Goal: Feedback & Contribution: Leave review/rating

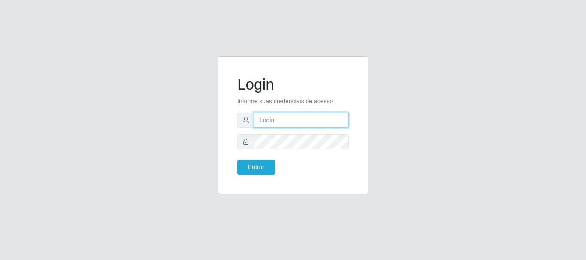
click at [310, 122] on input "text" at bounding box center [301, 120] width 95 height 15
type input "[EMAIL_ADDRESS][DOMAIN_NAME]"
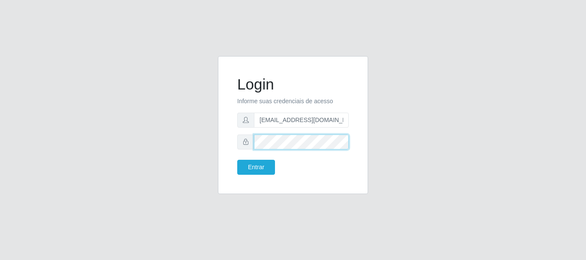
click at [237, 160] on button "Entrar" at bounding box center [256, 167] width 38 height 15
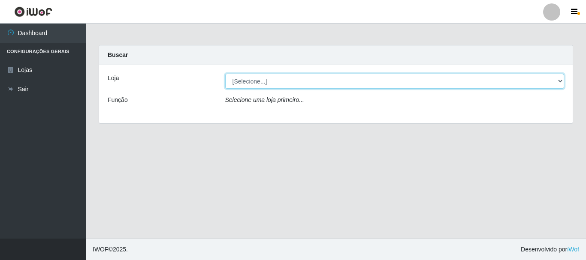
click at [558, 81] on select "[Selecione...] Queiroz Atacadão - [GEOGRAPHIC_DATA]" at bounding box center [394, 81] width 339 height 15
select select "464"
click at [225, 74] on select "[Selecione...] Queiroz Atacadão - [GEOGRAPHIC_DATA]" at bounding box center [394, 81] width 339 height 15
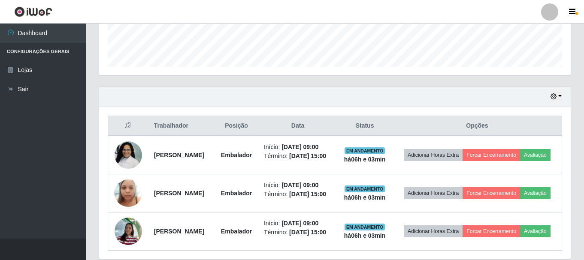
scroll to position [290, 0]
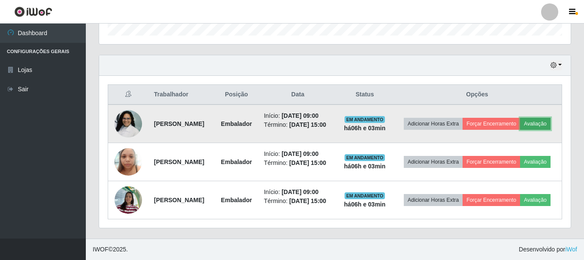
click at [520, 118] on button "Avaliação" at bounding box center [535, 124] width 30 height 12
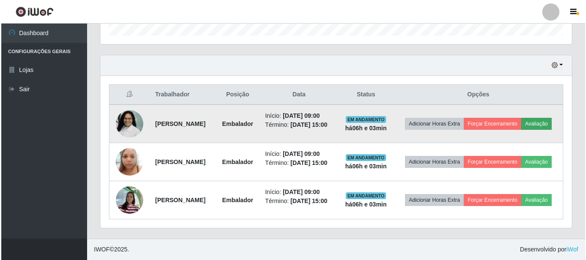
scroll to position [178, 467]
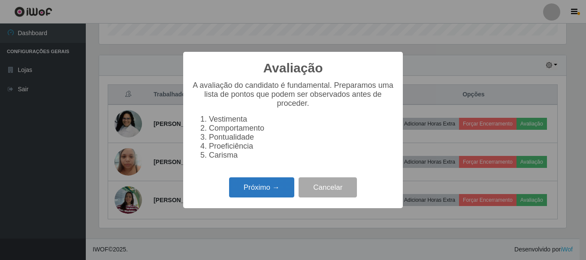
click at [274, 190] on button "Próximo →" at bounding box center [261, 188] width 65 height 20
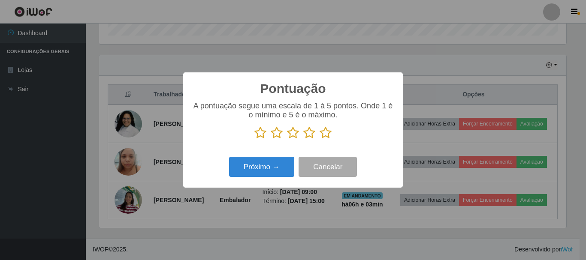
scroll to position [428700, 428411]
click at [326, 130] on icon at bounding box center [326, 133] width 12 height 13
click at [320, 139] on input "radio" at bounding box center [320, 139] width 0 height 0
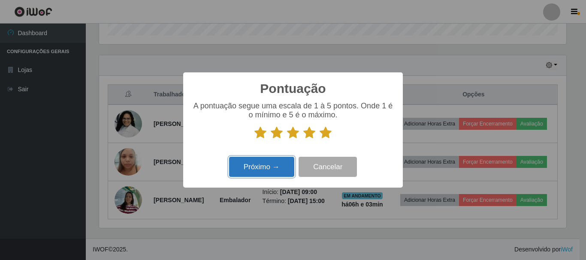
click at [283, 172] on button "Próximo →" at bounding box center [261, 167] width 65 height 20
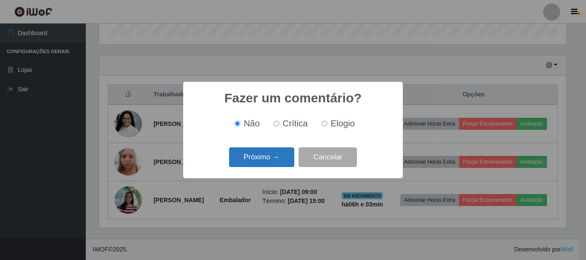
click at [278, 160] on button "Próximo →" at bounding box center [261, 158] width 65 height 20
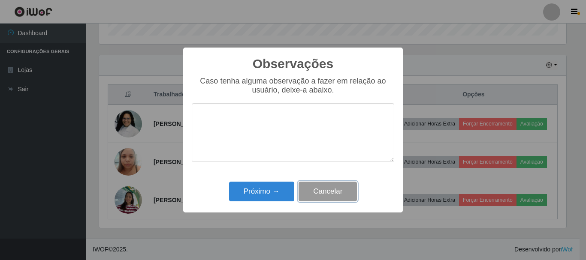
click at [347, 196] on button "Cancelar" at bounding box center [327, 192] width 58 height 20
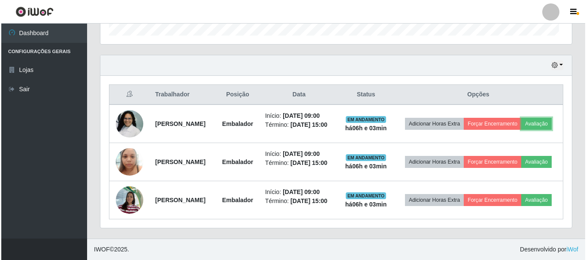
scroll to position [178, 471]
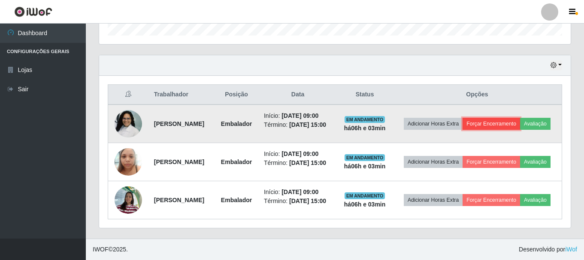
click at [520, 118] on button "Forçar Encerramento" at bounding box center [490, 124] width 57 height 12
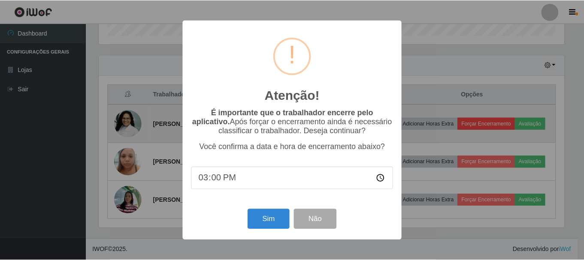
scroll to position [178, 467]
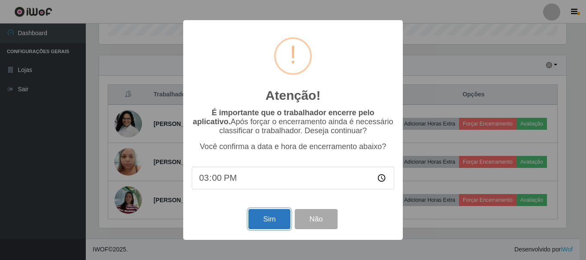
click at [267, 226] on button "Sim" at bounding box center [269, 219] width 42 height 20
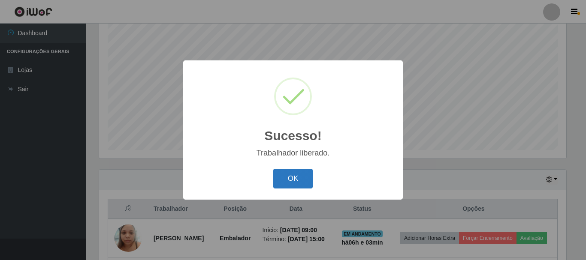
click at [293, 179] on button "OK" at bounding box center [293, 179] width 40 height 20
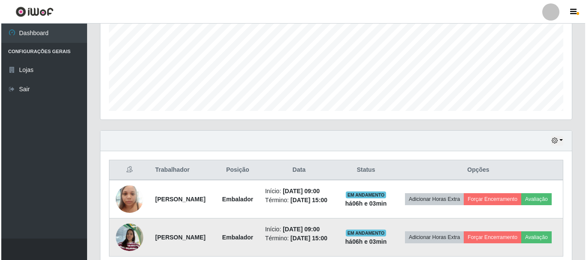
scroll to position [246, 0]
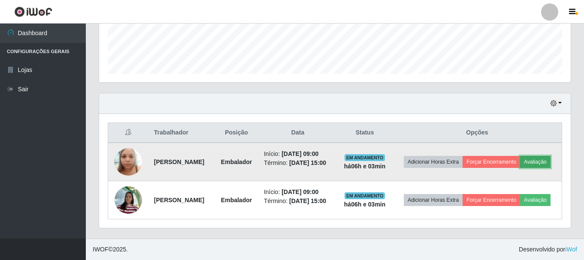
click at [520, 160] on button "Avaliação" at bounding box center [535, 162] width 30 height 12
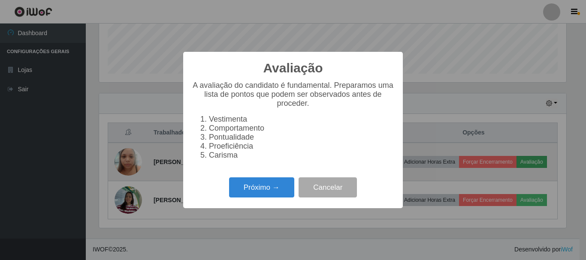
scroll to position [178, 467]
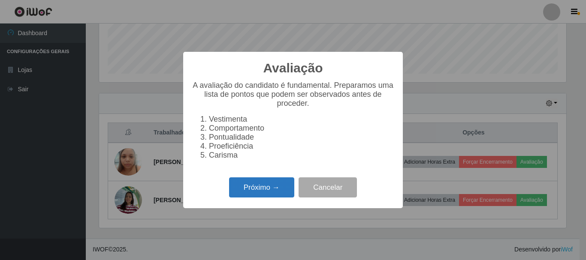
click at [276, 190] on button "Próximo →" at bounding box center [261, 188] width 65 height 20
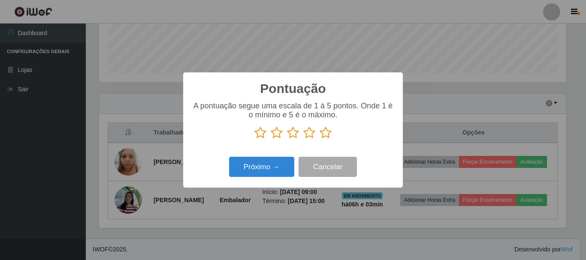
click at [326, 136] on icon at bounding box center [326, 133] width 12 height 13
click at [320, 139] on input "radio" at bounding box center [320, 139] width 0 height 0
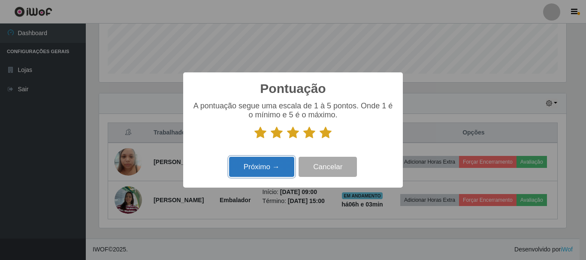
click at [259, 176] on button "Próximo →" at bounding box center [261, 167] width 65 height 20
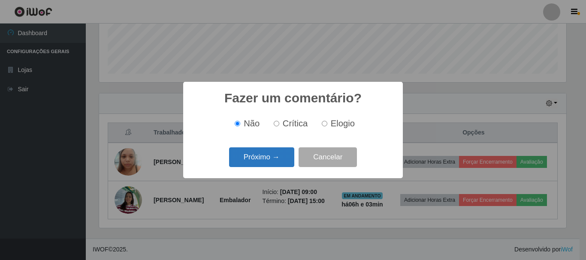
click at [265, 156] on button "Próximo →" at bounding box center [261, 158] width 65 height 20
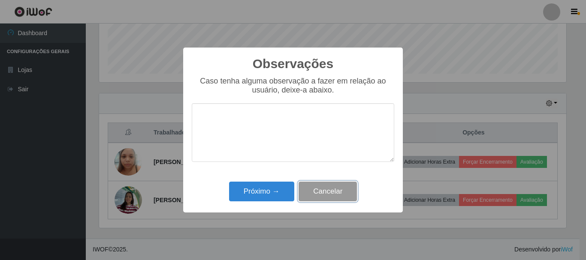
click at [331, 189] on button "Cancelar" at bounding box center [327, 192] width 58 height 20
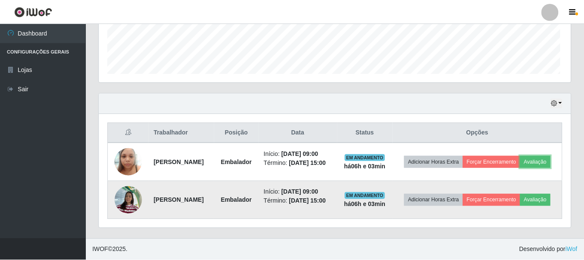
scroll to position [178, 471]
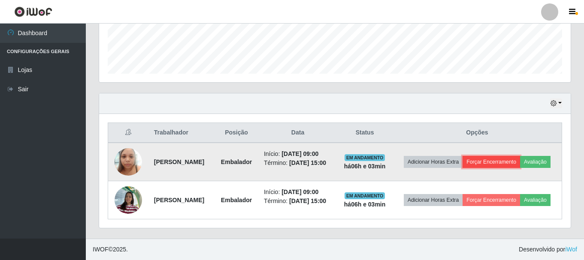
click at [520, 156] on button "Forçar Encerramento" at bounding box center [490, 162] width 57 height 12
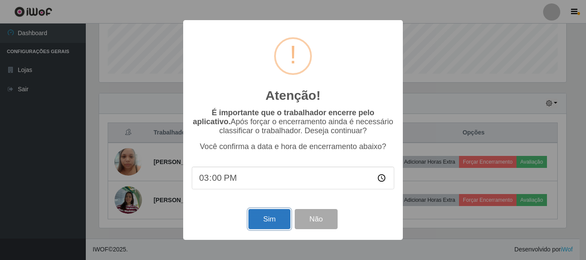
click at [272, 214] on button "Sim" at bounding box center [269, 219] width 42 height 20
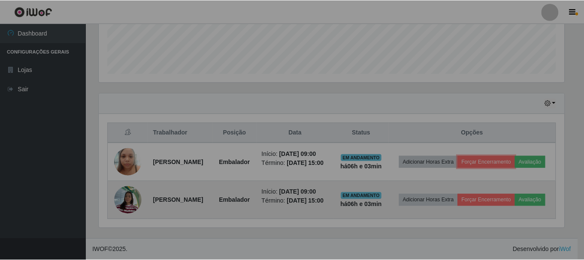
scroll to position [0, 0]
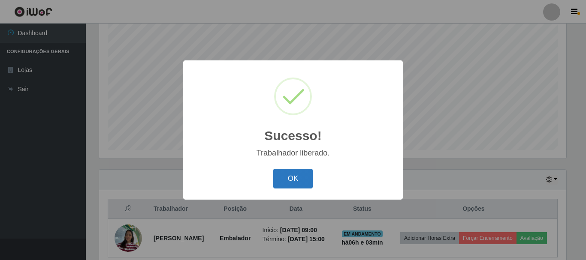
click at [289, 180] on button "OK" at bounding box center [293, 179] width 40 height 20
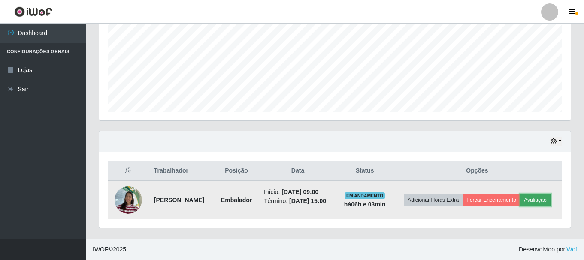
click at [520, 199] on button "Avaliação" at bounding box center [535, 200] width 30 height 12
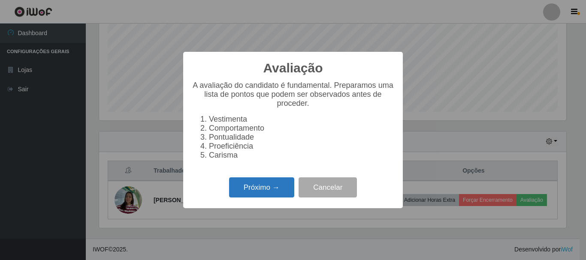
click at [274, 186] on button "Próximo →" at bounding box center [261, 188] width 65 height 20
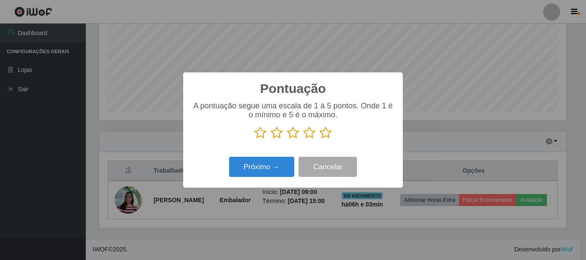
click at [324, 130] on icon at bounding box center [326, 133] width 12 height 13
click at [320, 139] on input "radio" at bounding box center [320, 139] width 0 height 0
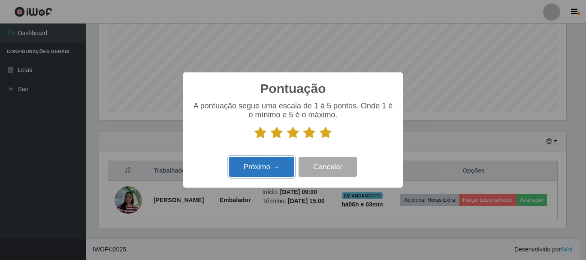
click at [274, 173] on button "Próximo →" at bounding box center [261, 167] width 65 height 20
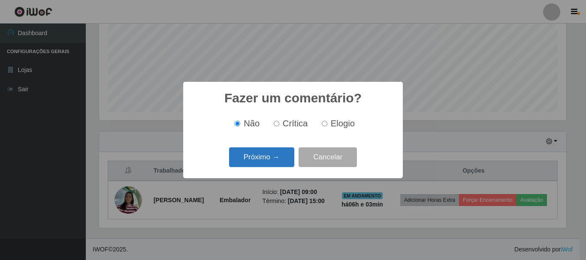
click at [269, 154] on button "Próximo →" at bounding box center [261, 158] width 65 height 20
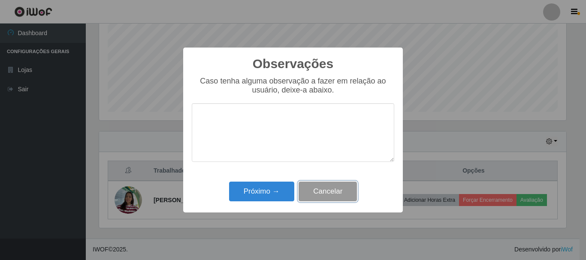
click at [316, 193] on button "Cancelar" at bounding box center [327, 192] width 58 height 20
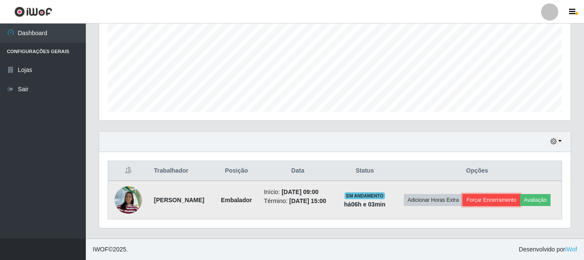
click at [517, 194] on button "Forçar Encerramento" at bounding box center [490, 200] width 57 height 12
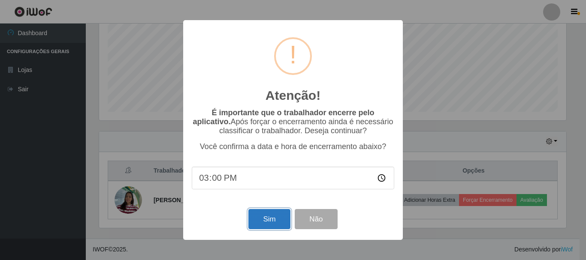
click at [265, 220] on button "Sim" at bounding box center [269, 219] width 42 height 20
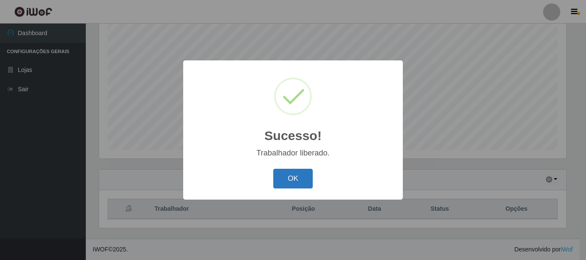
click at [292, 181] on button "OK" at bounding box center [293, 179] width 40 height 20
